Goal: Task Accomplishment & Management: Use online tool/utility

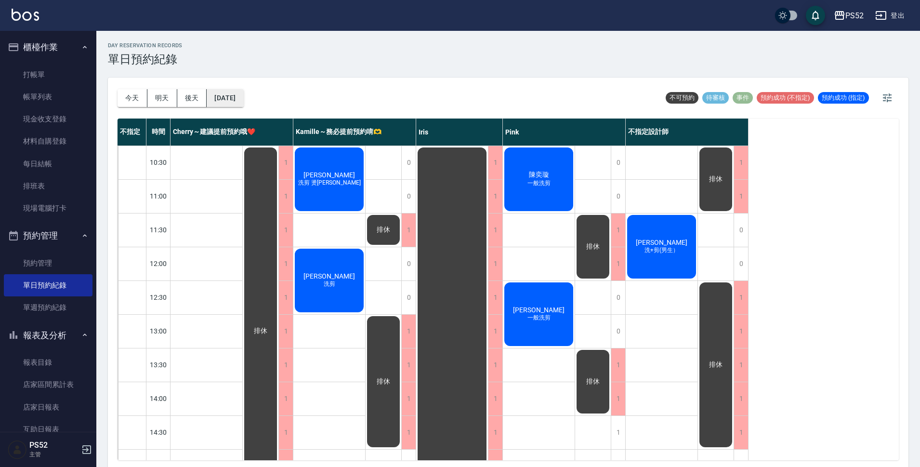
scroll to position [162, 0]
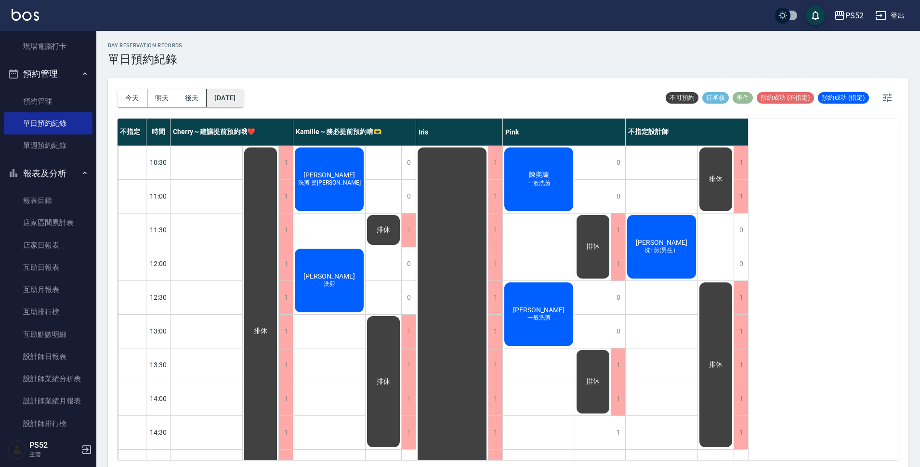
click at [243, 101] on button "[DATE]" at bounding box center [225, 98] width 37 height 18
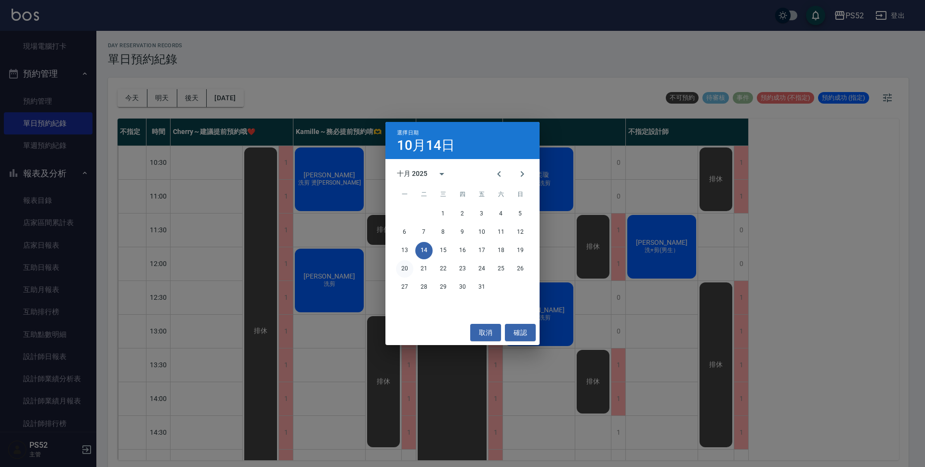
click at [398, 270] on button "20" at bounding box center [404, 268] width 17 height 17
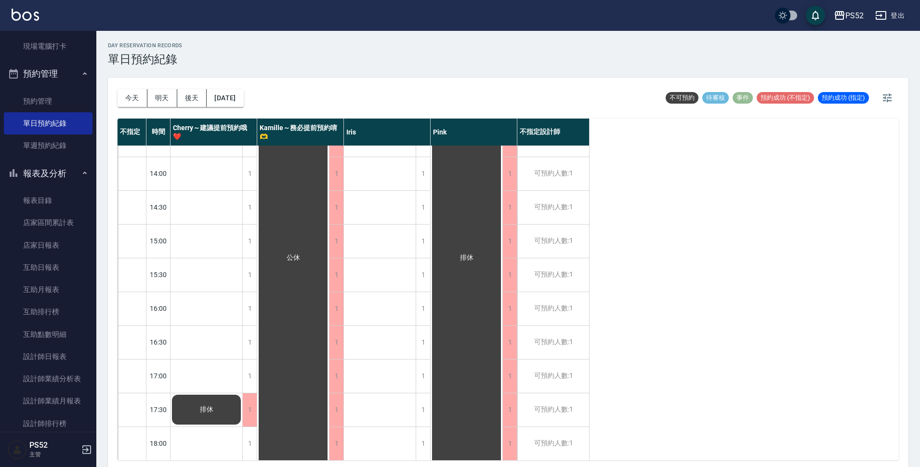
scroll to position [209, 0]
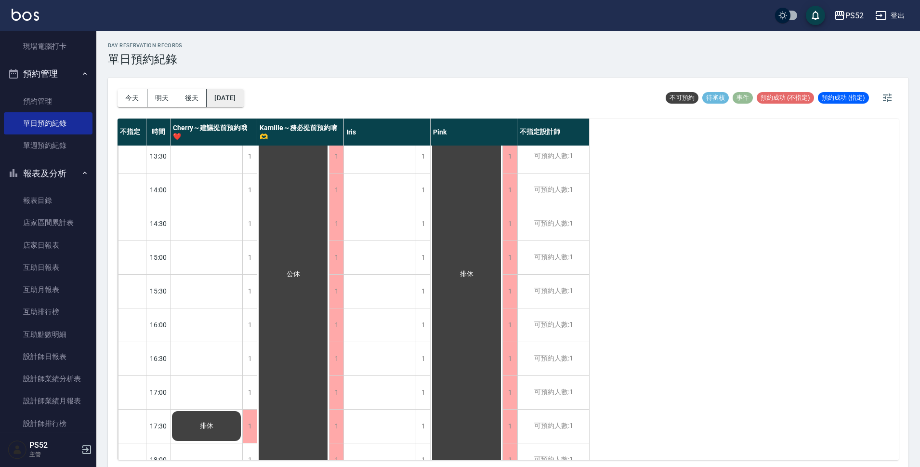
click at [243, 95] on button "[DATE]" at bounding box center [225, 98] width 37 height 18
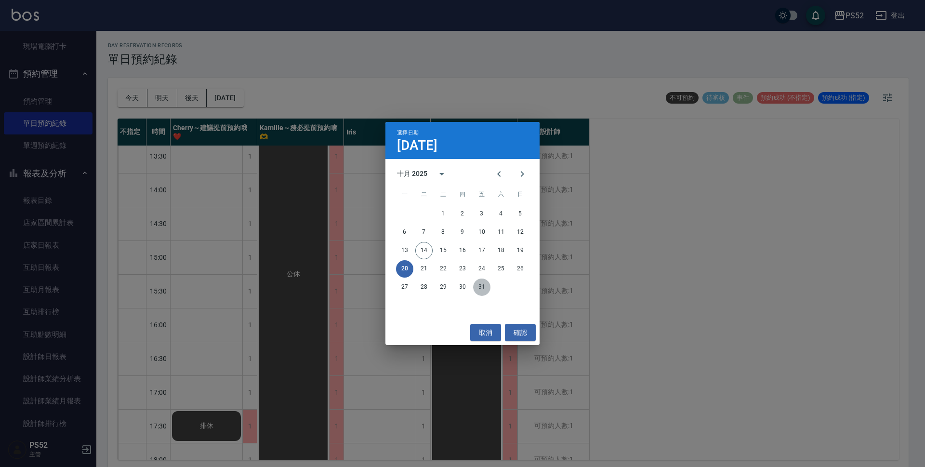
click at [485, 286] on button "31" at bounding box center [481, 286] width 17 height 17
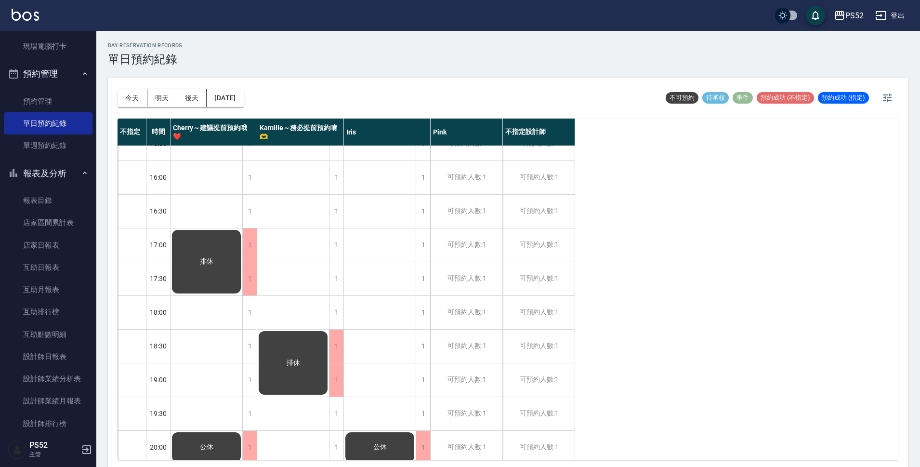
scroll to position [369, 0]
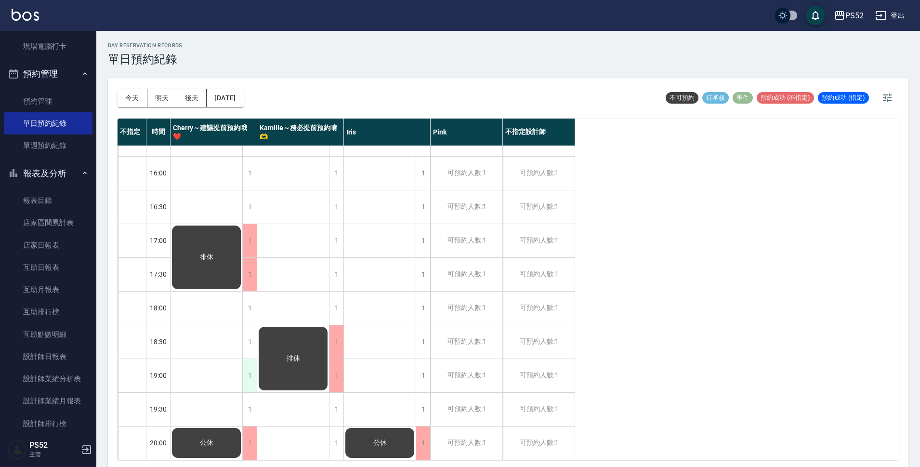
click at [252, 361] on div "1" at bounding box center [249, 375] width 14 height 33
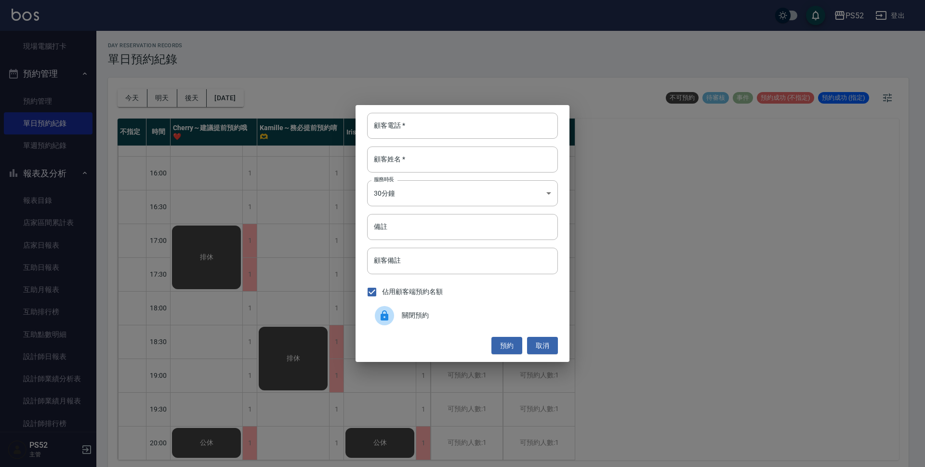
click at [433, 310] on span "關閉預約" at bounding box center [476, 315] width 148 height 10
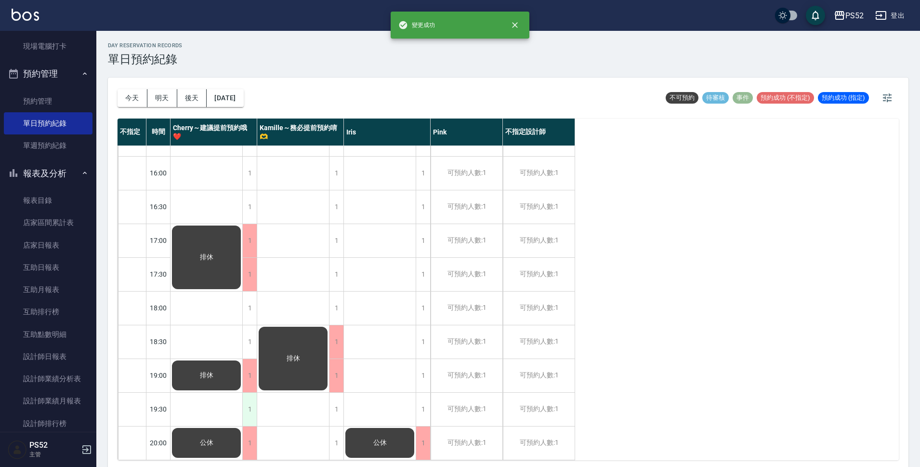
click at [252, 403] on div "1" at bounding box center [249, 409] width 14 height 33
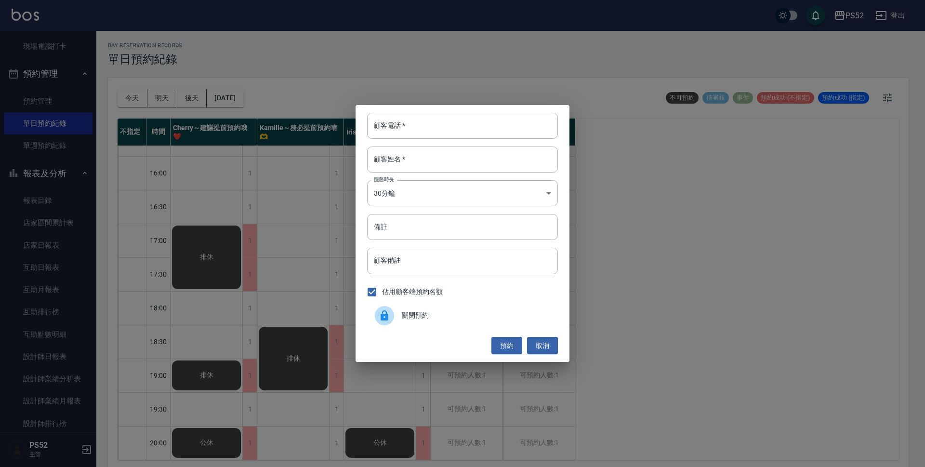
click at [439, 318] on span "關閉預約" at bounding box center [476, 315] width 148 height 10
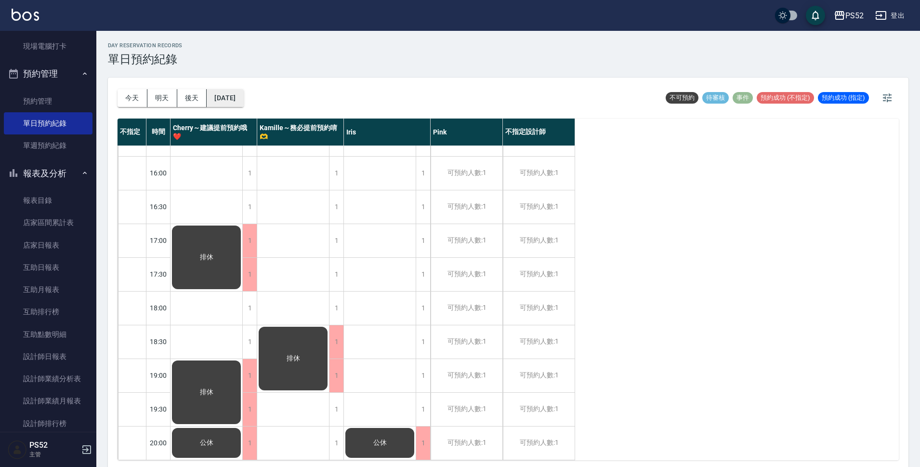
click at [229, 97] on button "[DATE]" at bounding box center [225, 98] width 37 height 18
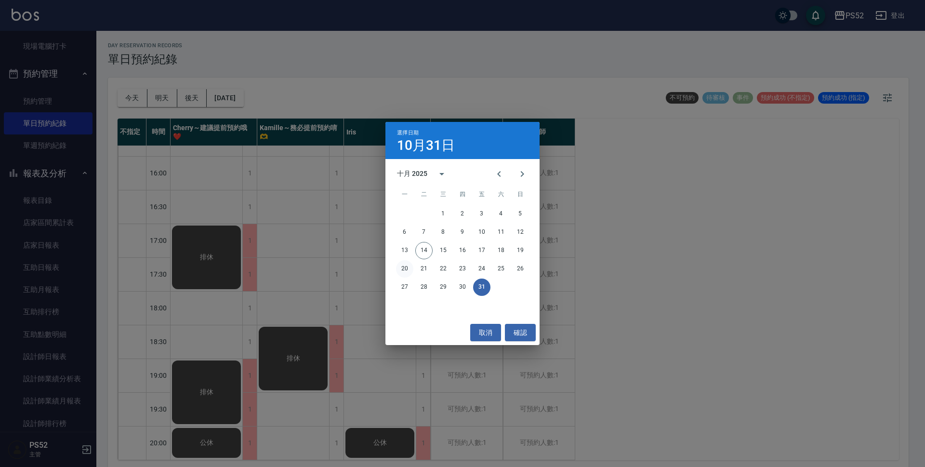
click at [399, 271] on button "20" at bounding box center [404, 268] width 17 height 17
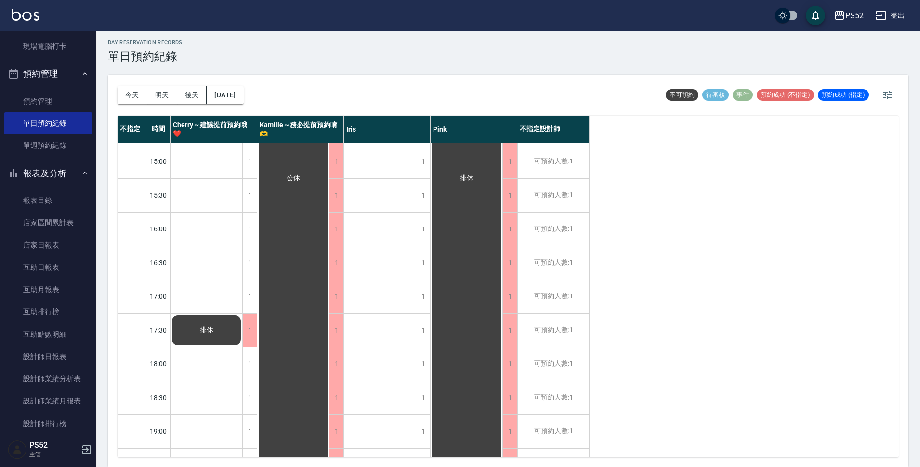
scroll to position [288, 0]
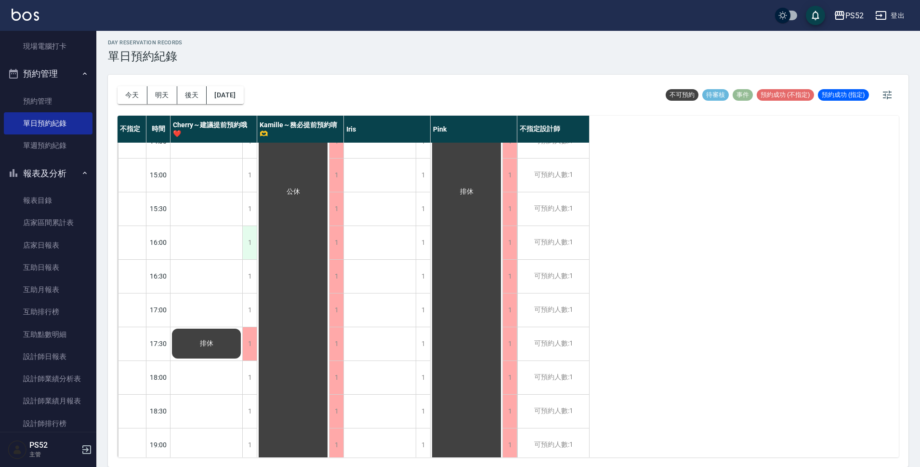
click at [252, 234] on div "1" at bounding box center [249, 242] width 14 height 33
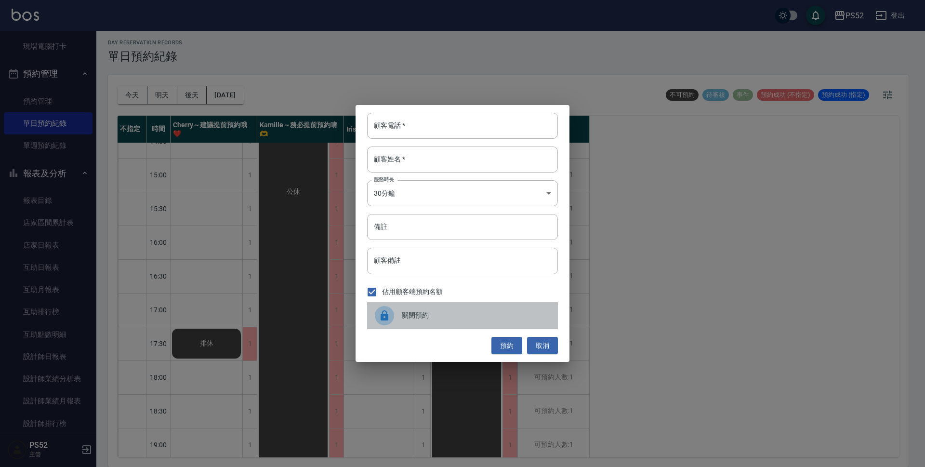
click at [441, 325] on div "關閉預約" at bounding box center [462, 315] width 191 height 27
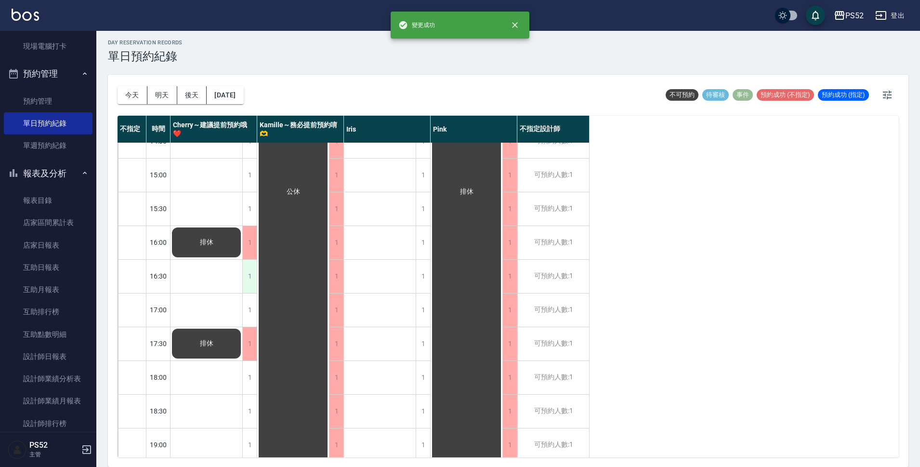
click at [246, 279] on div "1" at bounding box center [249, 276] width 14 height 33
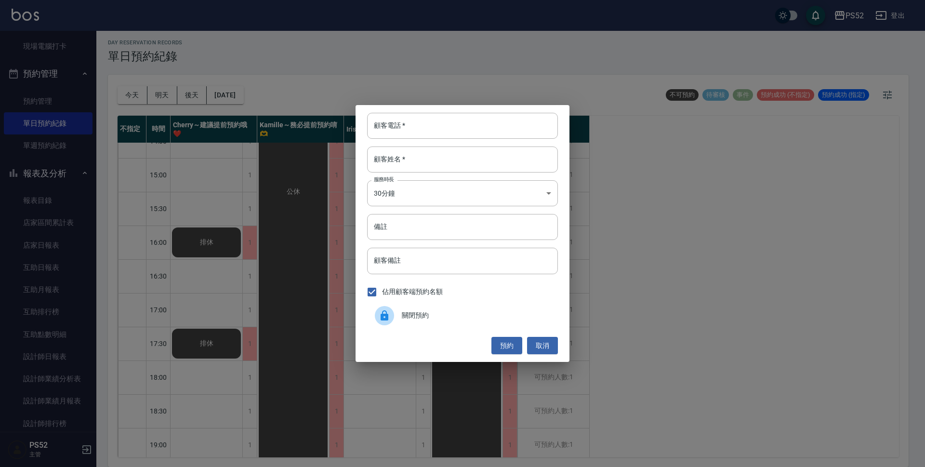
click at [410, 307] on div "關閉預約" at bounding box center [462, 315] width 191 height 27
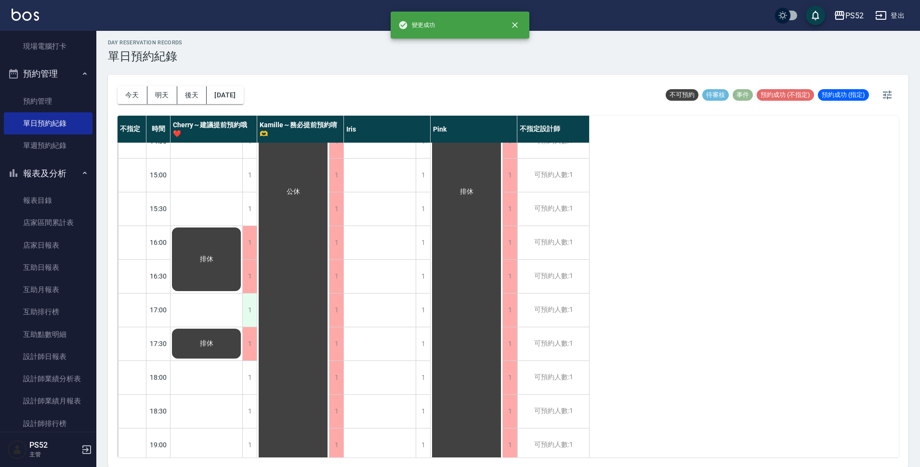
click at [245, 313] on div "1" at bounding box center [249, 309] width 14 height 33
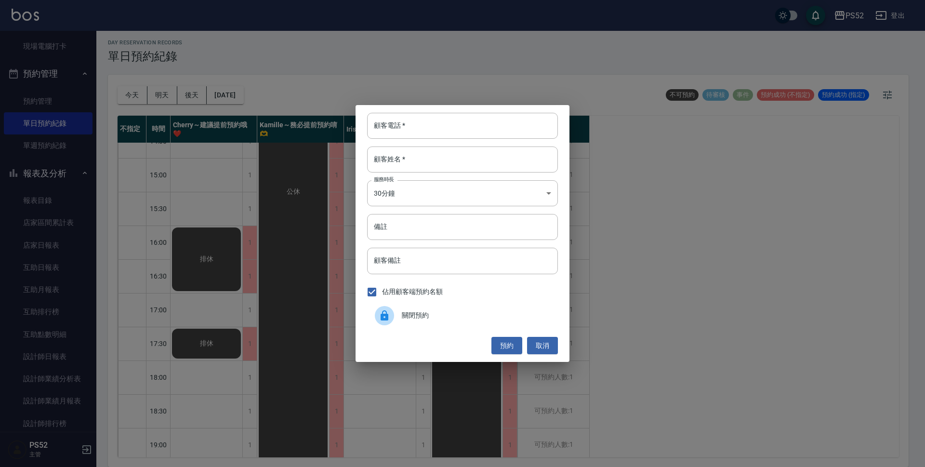
click at [426, 309] on div "關閉預約" at bounding box center [462, 315] width 191 height 27
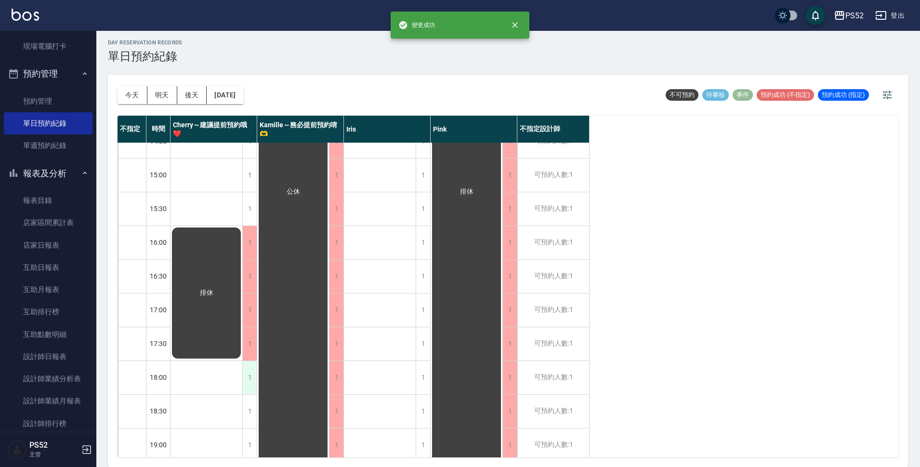
click at [251, 373] on div "1" at bounding box center [249, 377] width 14 height 33
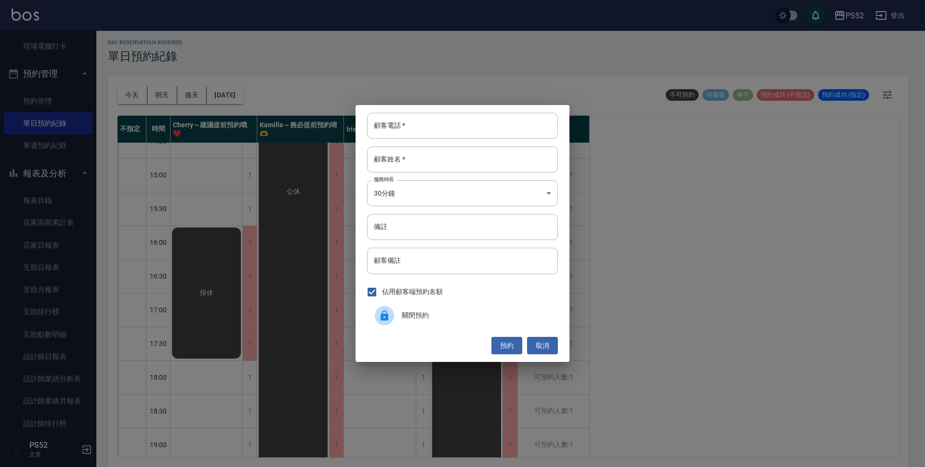
click at [410, 322] on div "關閉預約" at bounding box center [462, 315] width 191 height 27
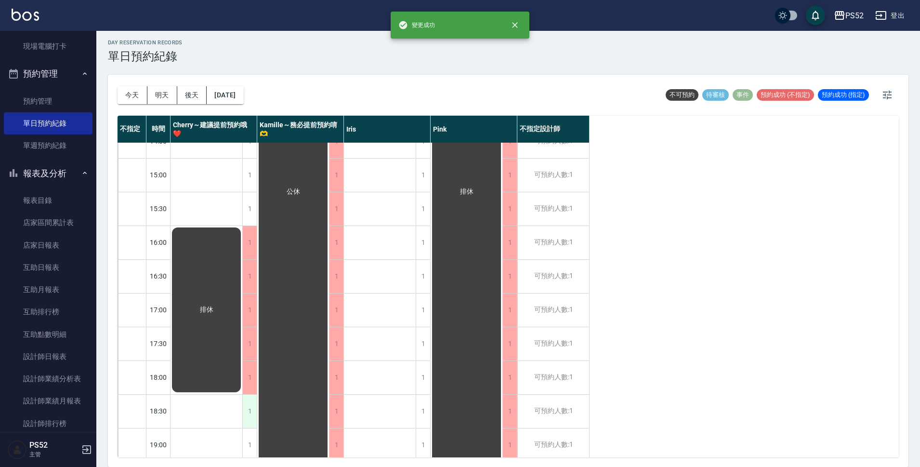
click at [248, 409] on div "1" at bounding box center [249, 411] width 14 height 33
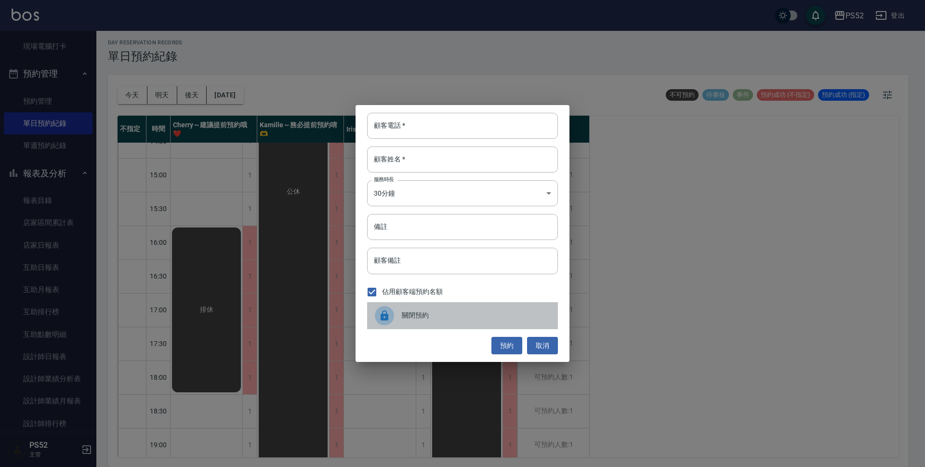
click at [387, 327] on div "關閉預約" at bounding box center [462, 315] width 191 height 27
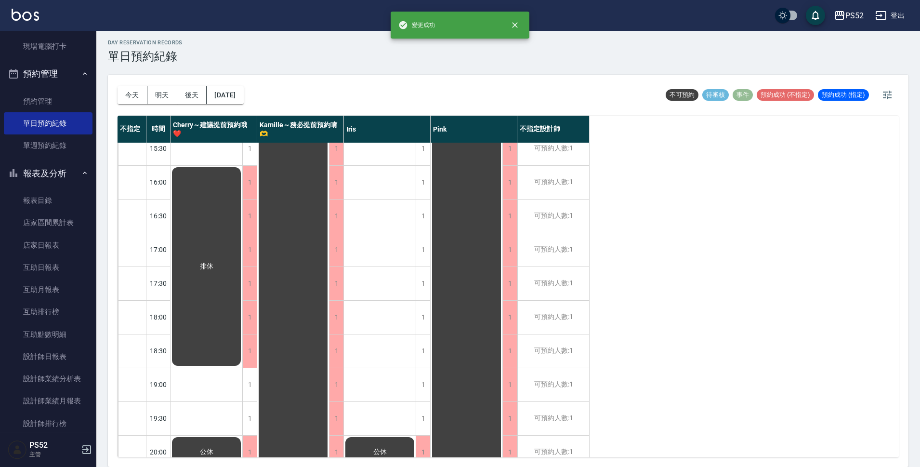
scroll to position [369, 0]
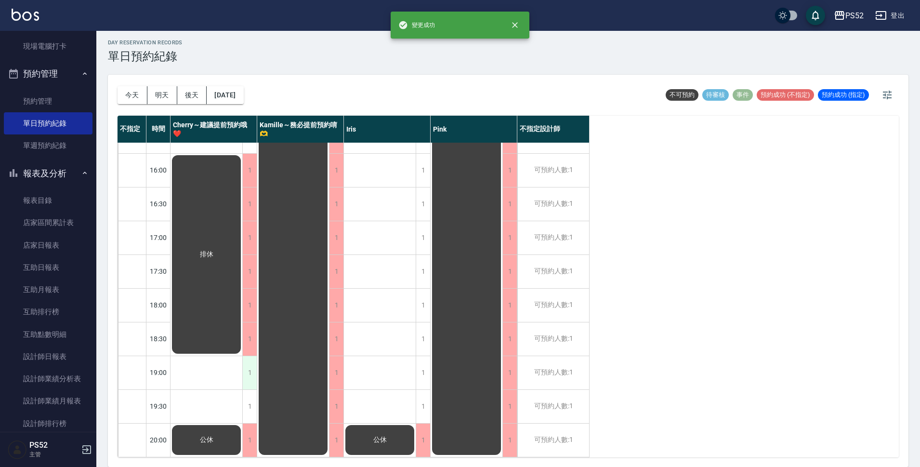
click at [252, 371] on div "1" at bounding box center [249, 372] width 14 height 33
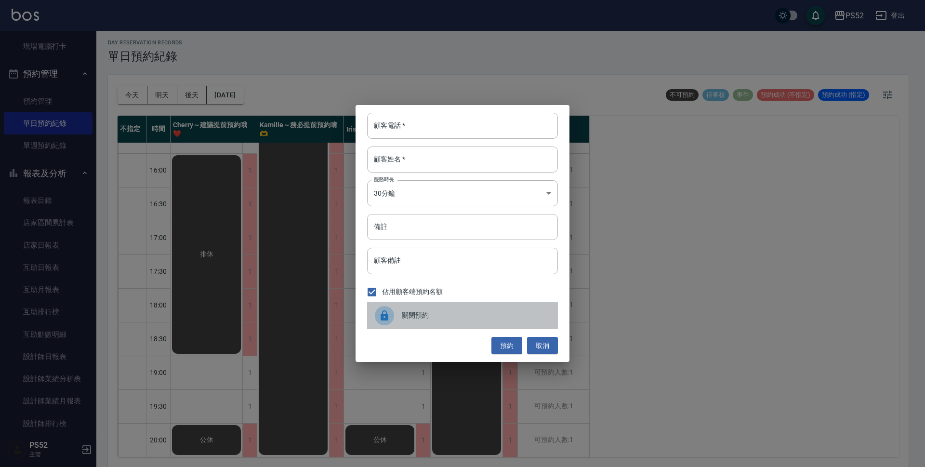
click at [459, 302] on div "關閉預約" at bounding box center [462, 315] width 191 height 27
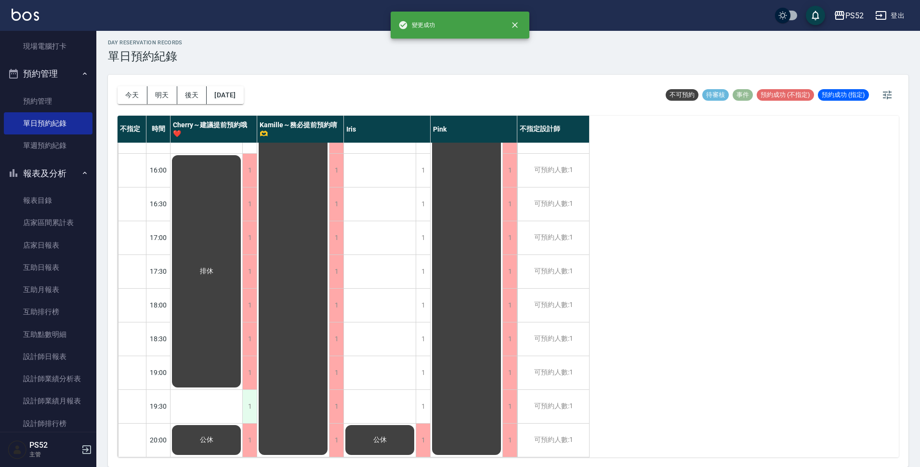
click at [254, 398] on div "1" at bounding box center [249, 406] width 14 height 33
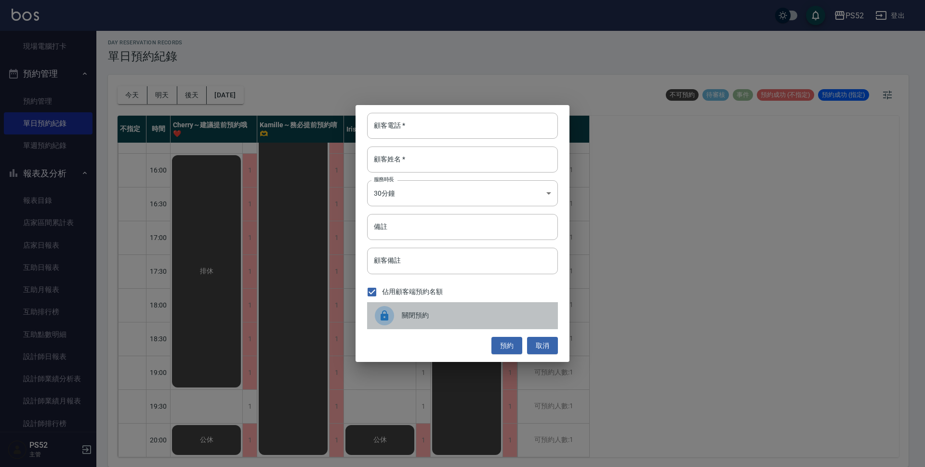
click at [460, 318] on span "關閉預約" at bounding box center [476, 315] width 148 height 10
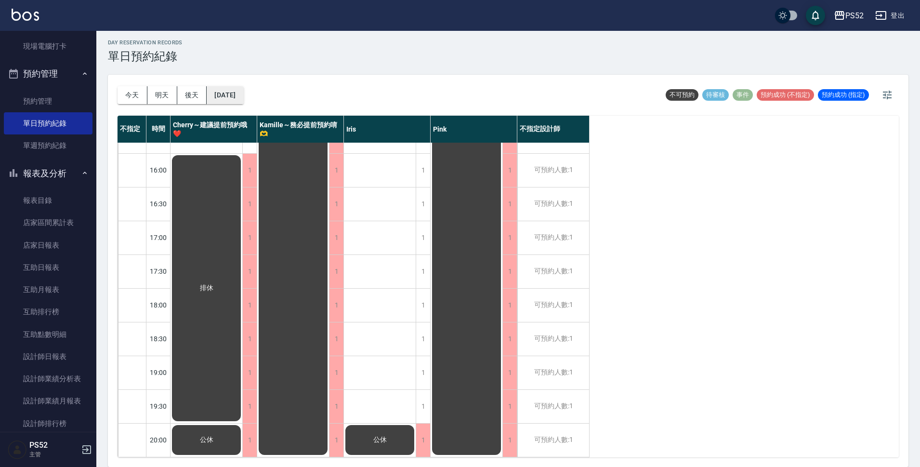
click at [243, 98] on button "[DATE]" at bounding box center [225, 95] width 37 height 18
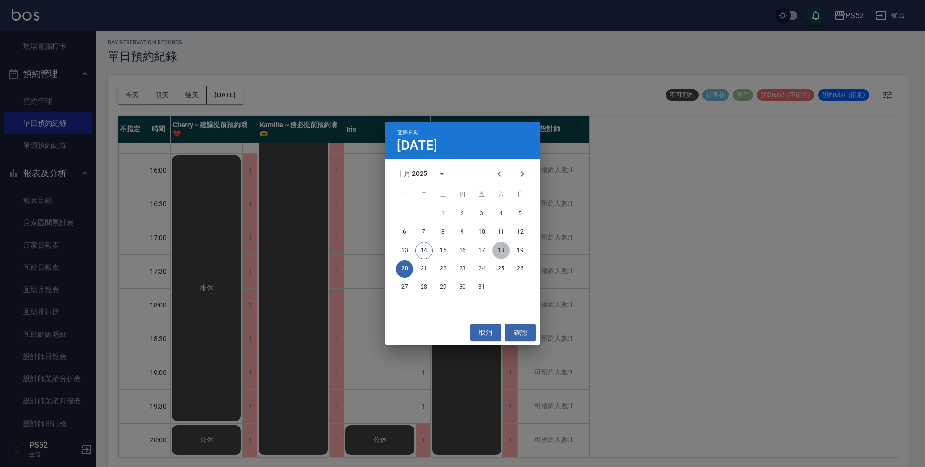
click at [499, 247] on button "18" at bounding box center [500, 250] width 17 height 17
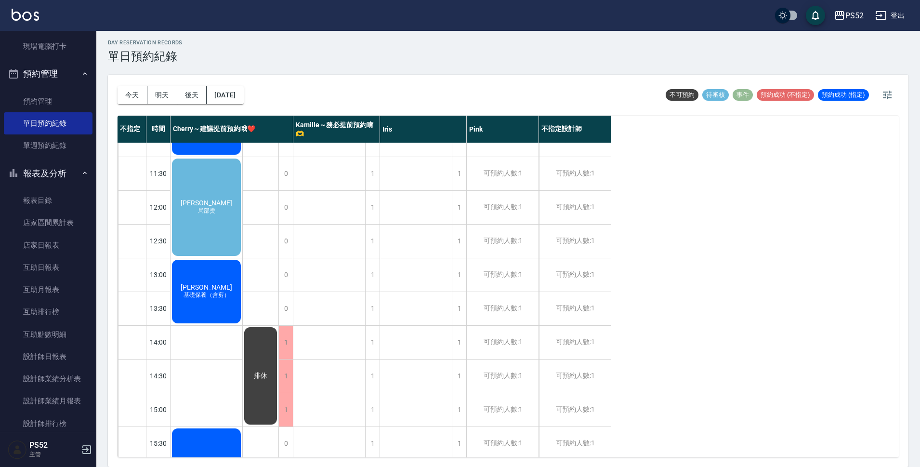
scroll to position [47, 0]
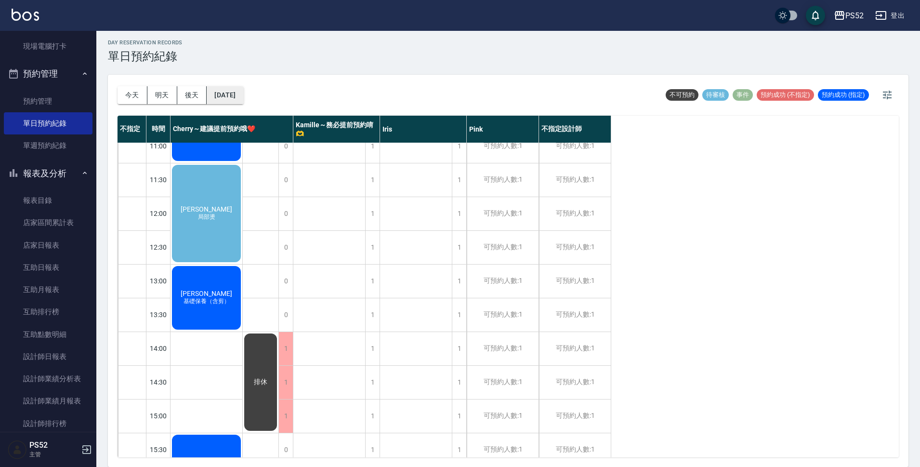
click at [227, 97] on button "[DATE]" at bounding box center [225, 95] width 37 height 18
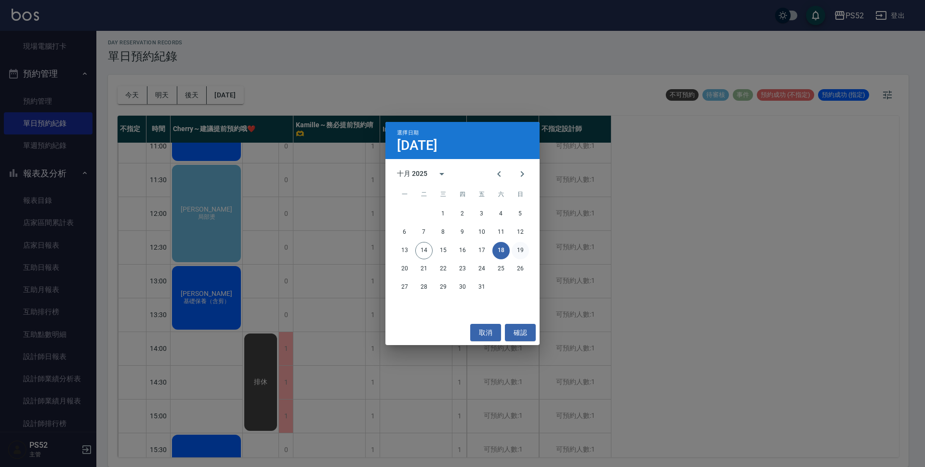
click at [517, 249] on button "19" at bounding box center [520, 250] width 17 height 17
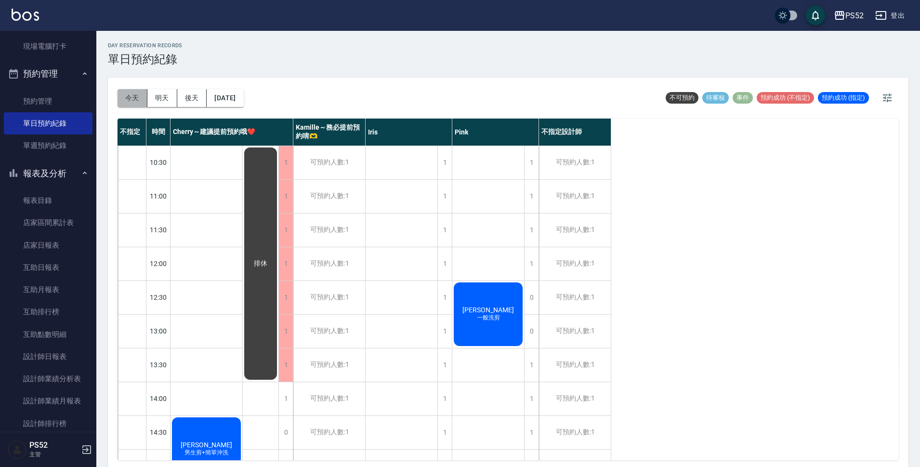
click at [126, 100] on button "今天" at bounding box center [133, 98] width 30 height 18
